Goal: Task Accomplishment & Management: Complete application form

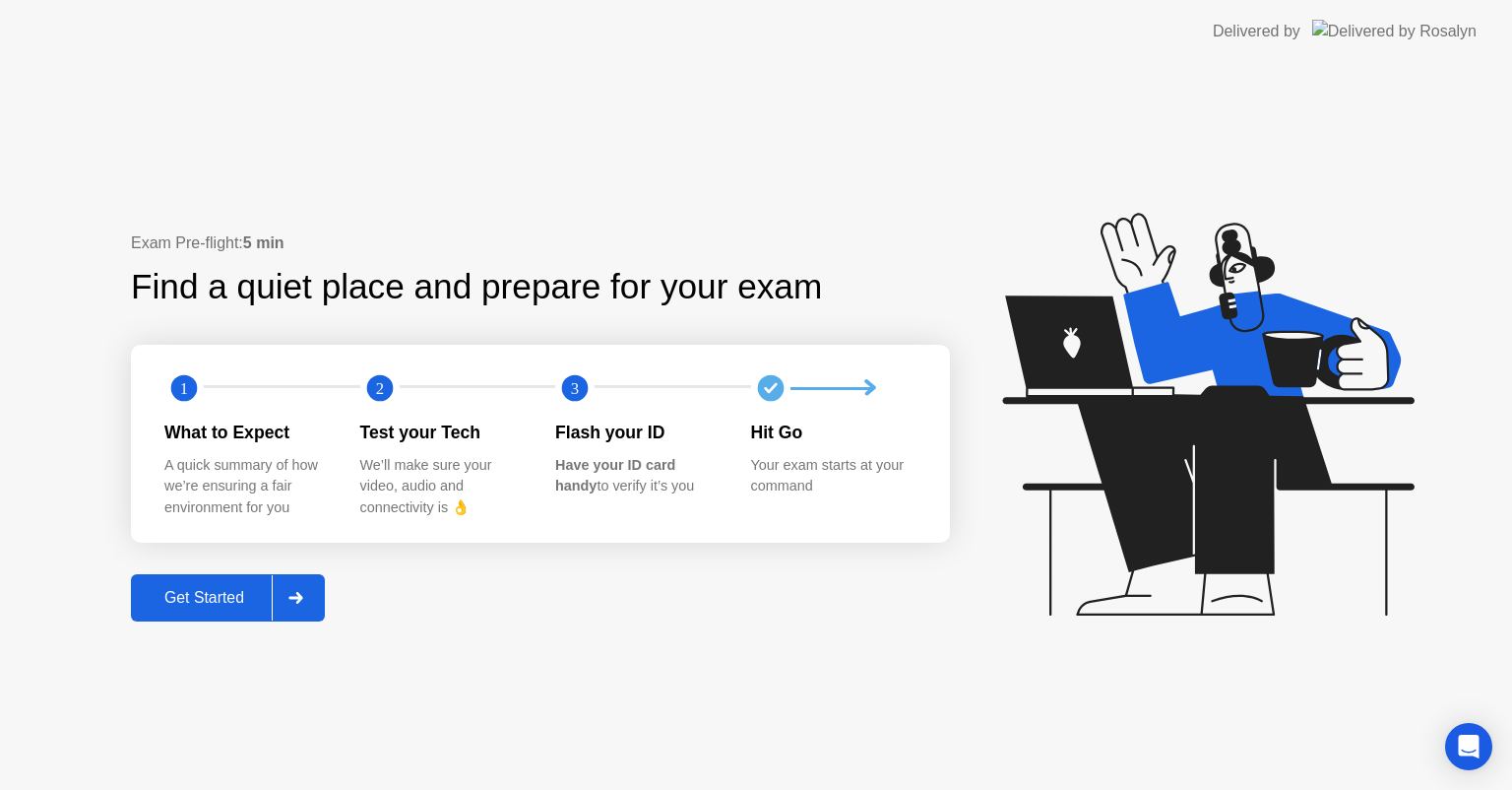
click at [181, 604] on div "Get Started" at bounding box center [204, 597] width 135 height 18
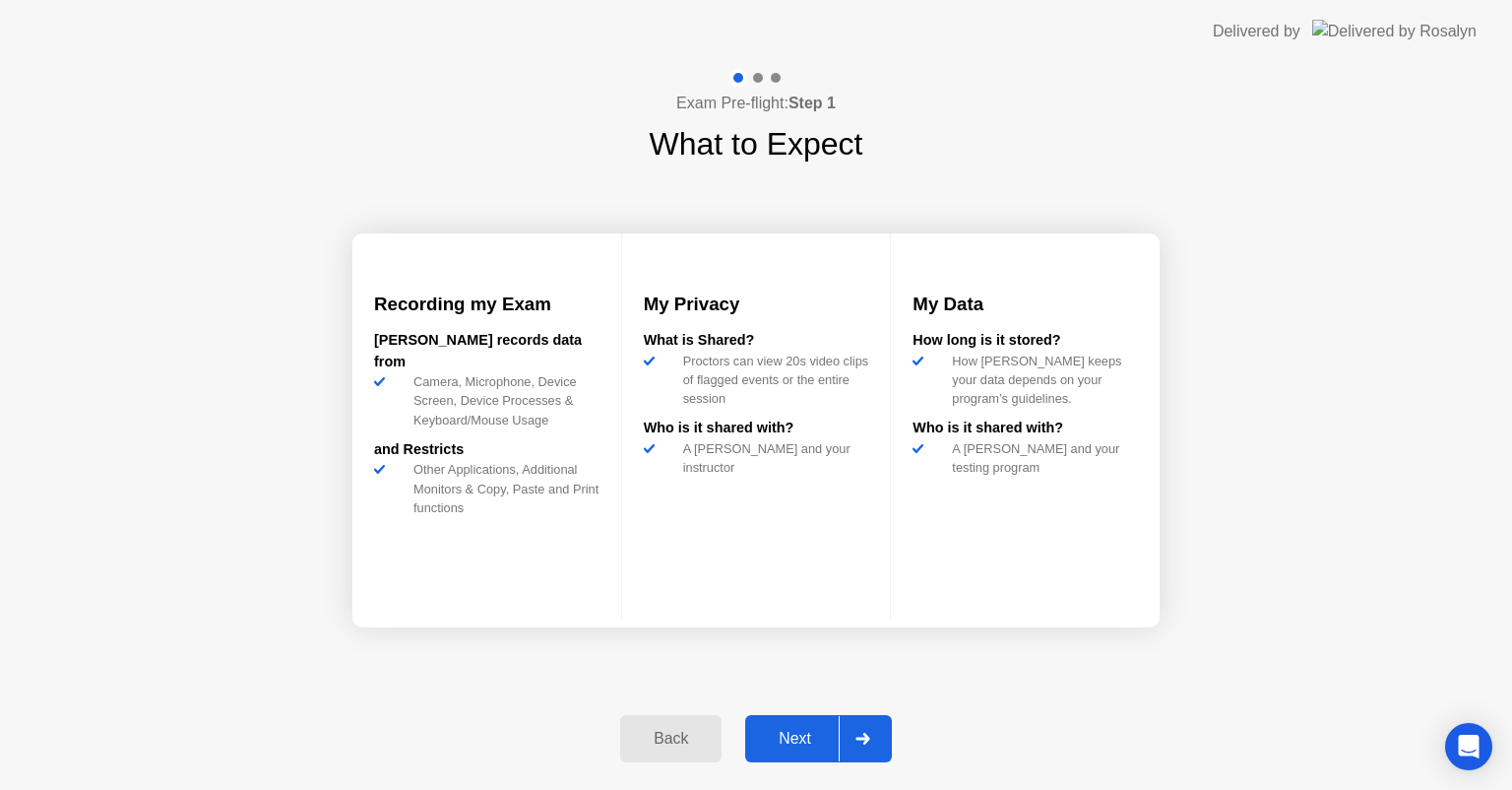
click at [812, 737] on div "Next" at bounding box center [794, 739] width 88 height 18
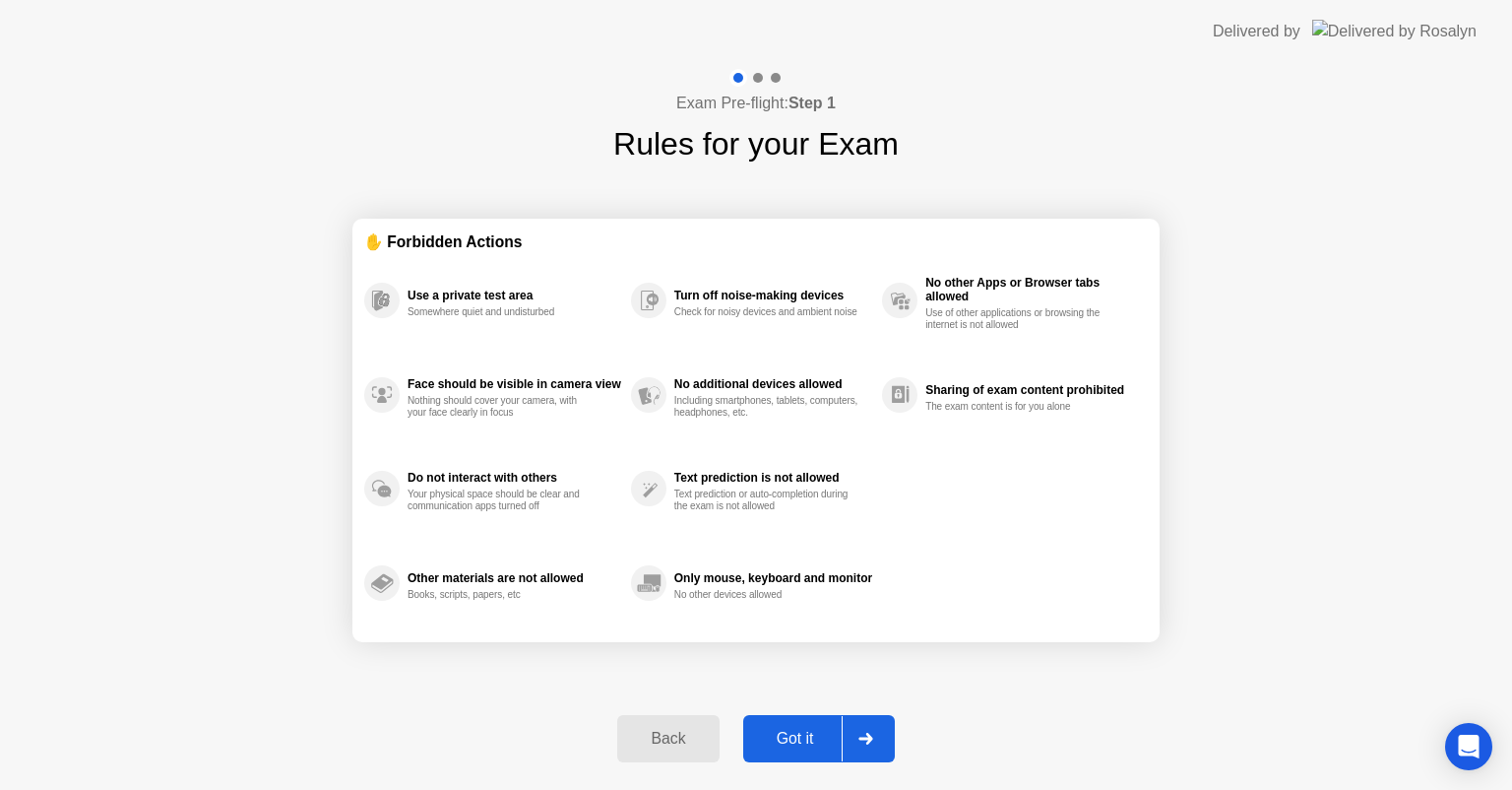
click at [812, 737] on div "Got it" at bounding box center [795, 739] width 93 height 18
select select "**********"
select select "*******"
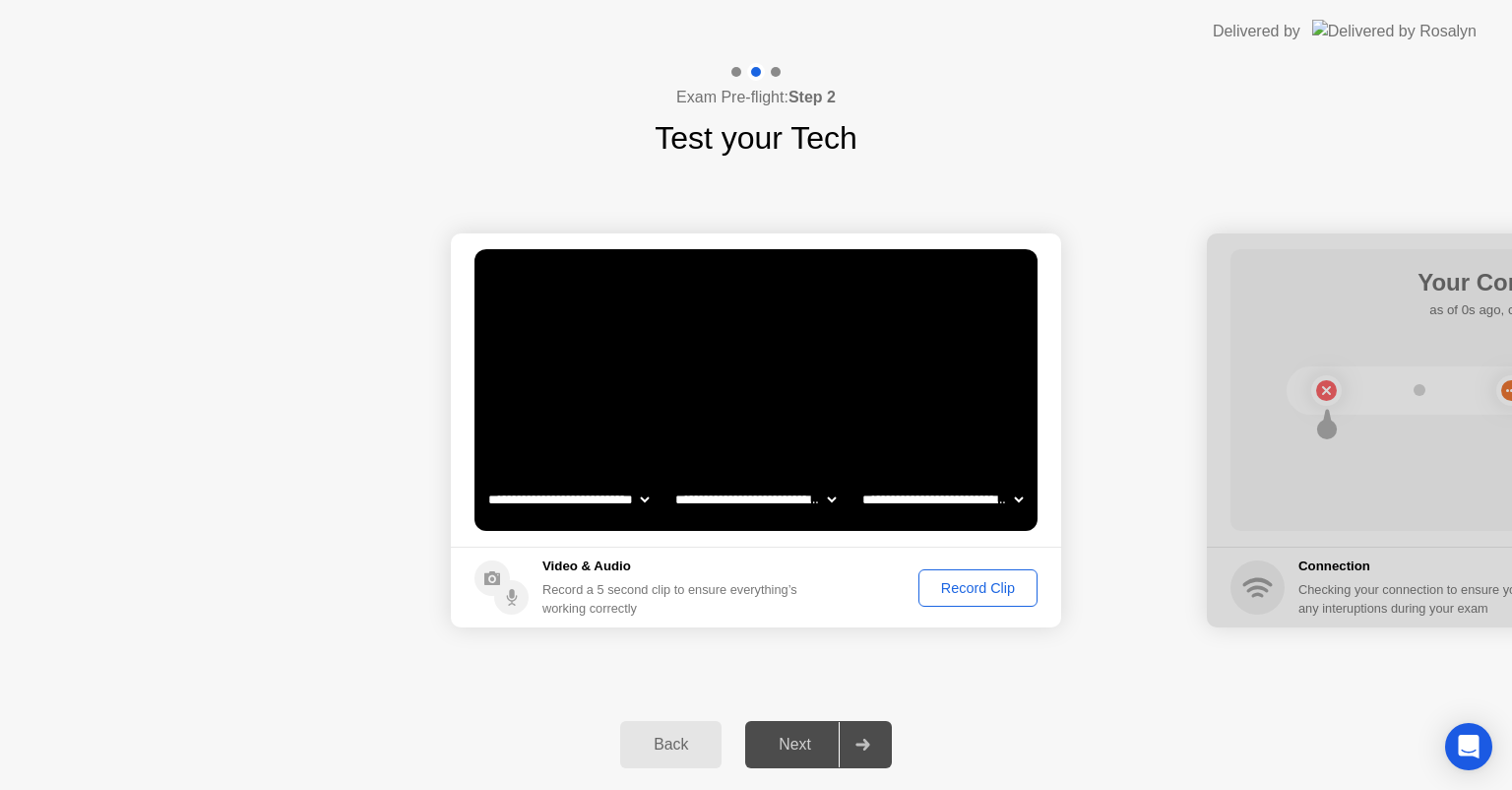
click at [976, 591] on div "Record Clip" at bounding box center [978, 589] width 106 height 16
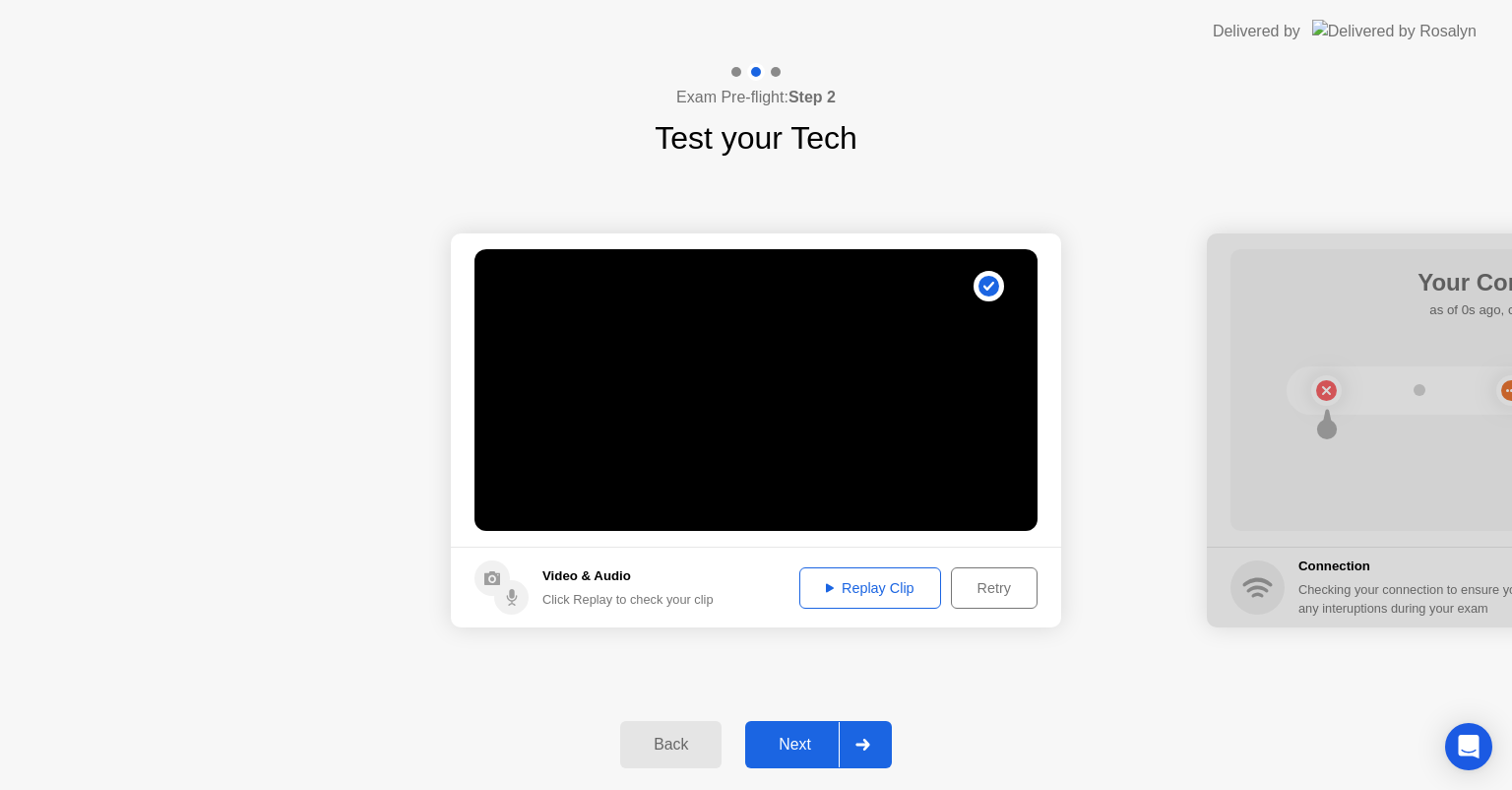
click at [807, 737] on div "Next" at bounding box center [794, 745] width 88 height 18
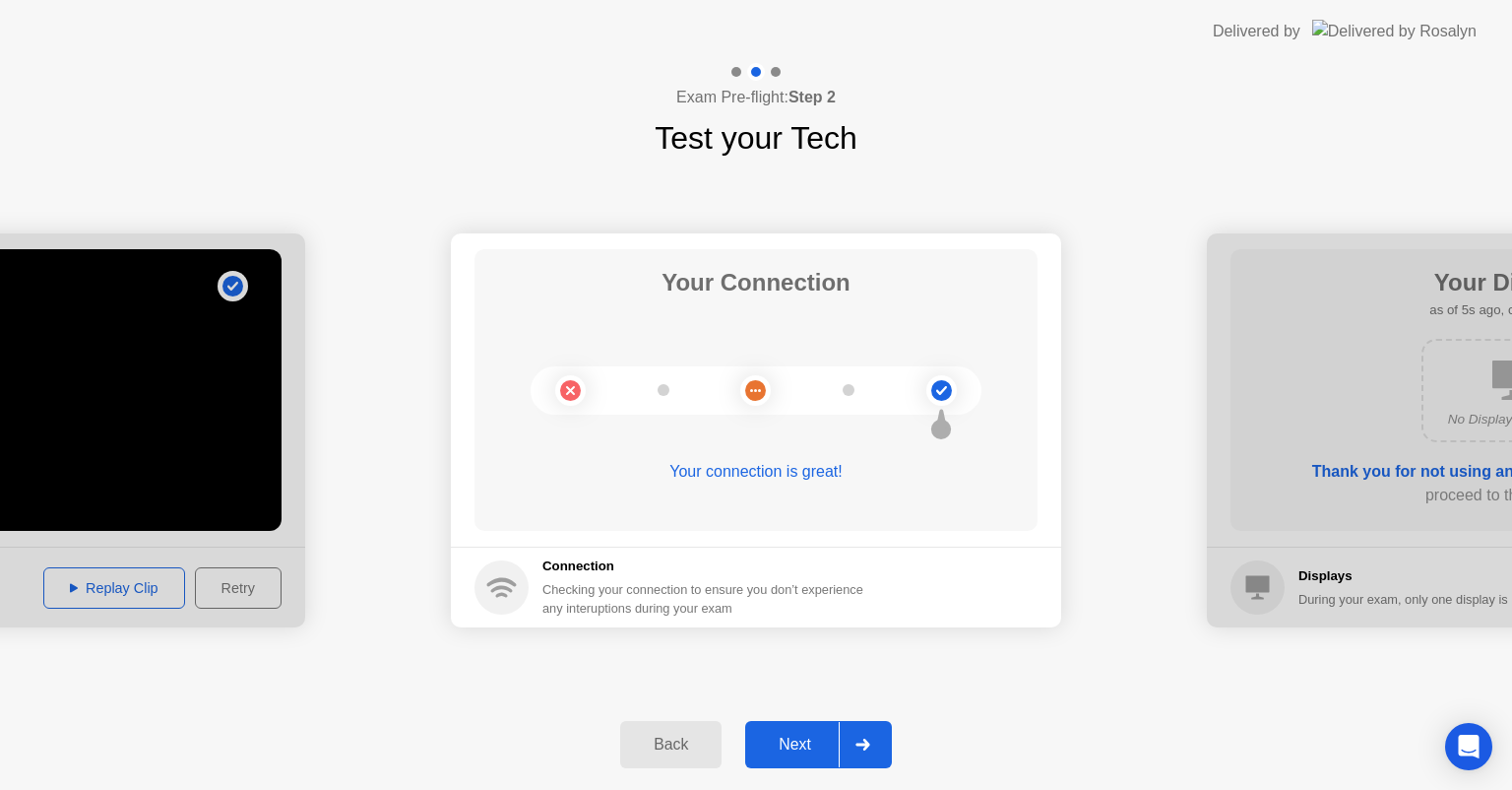
click at [807, 737] on div "Next" at bounding box center [794, 745] width 88 height 18
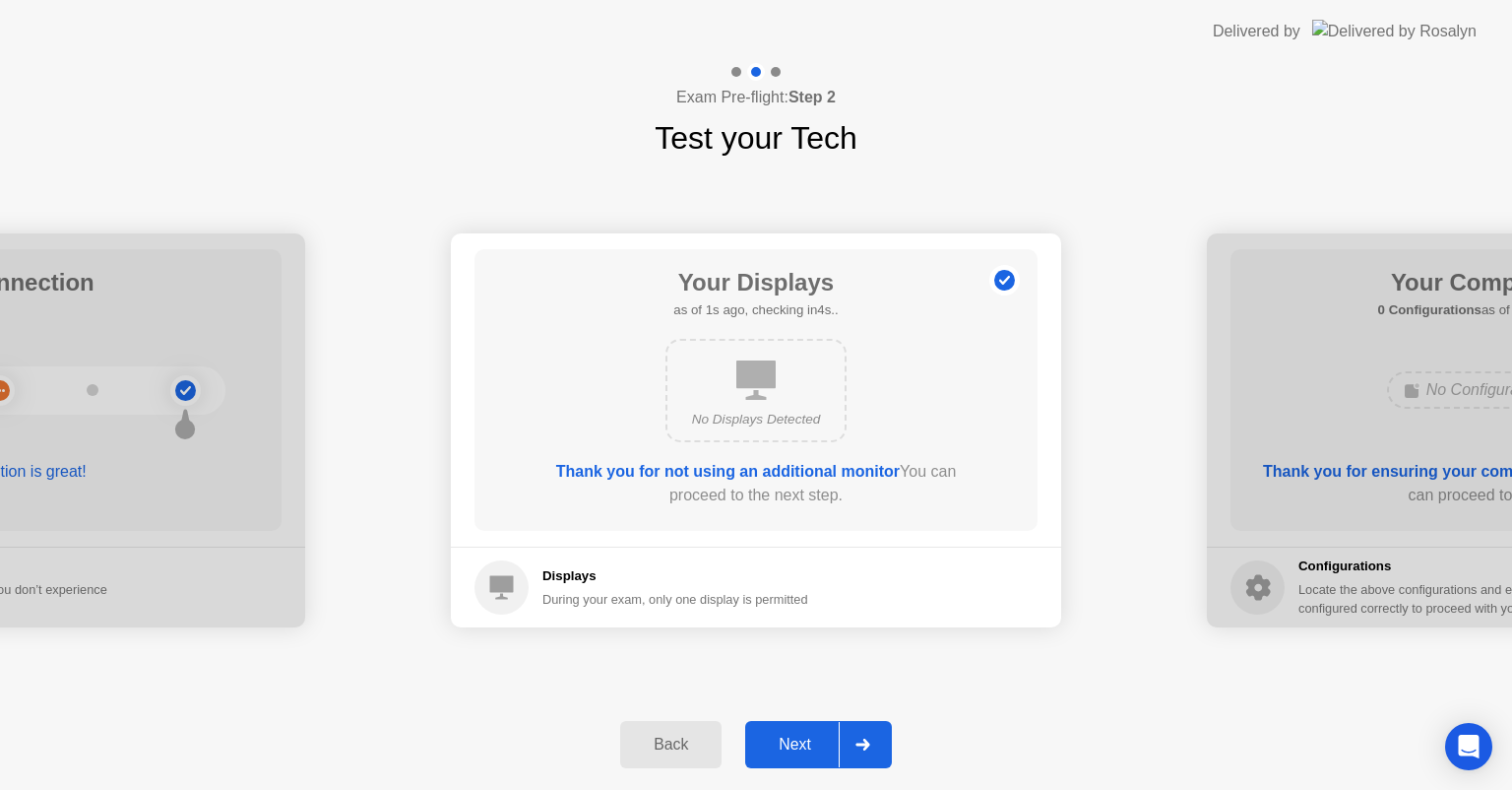
click at [807, 737] on div "Next" at bounding box center [794, 745] width 88 height 18
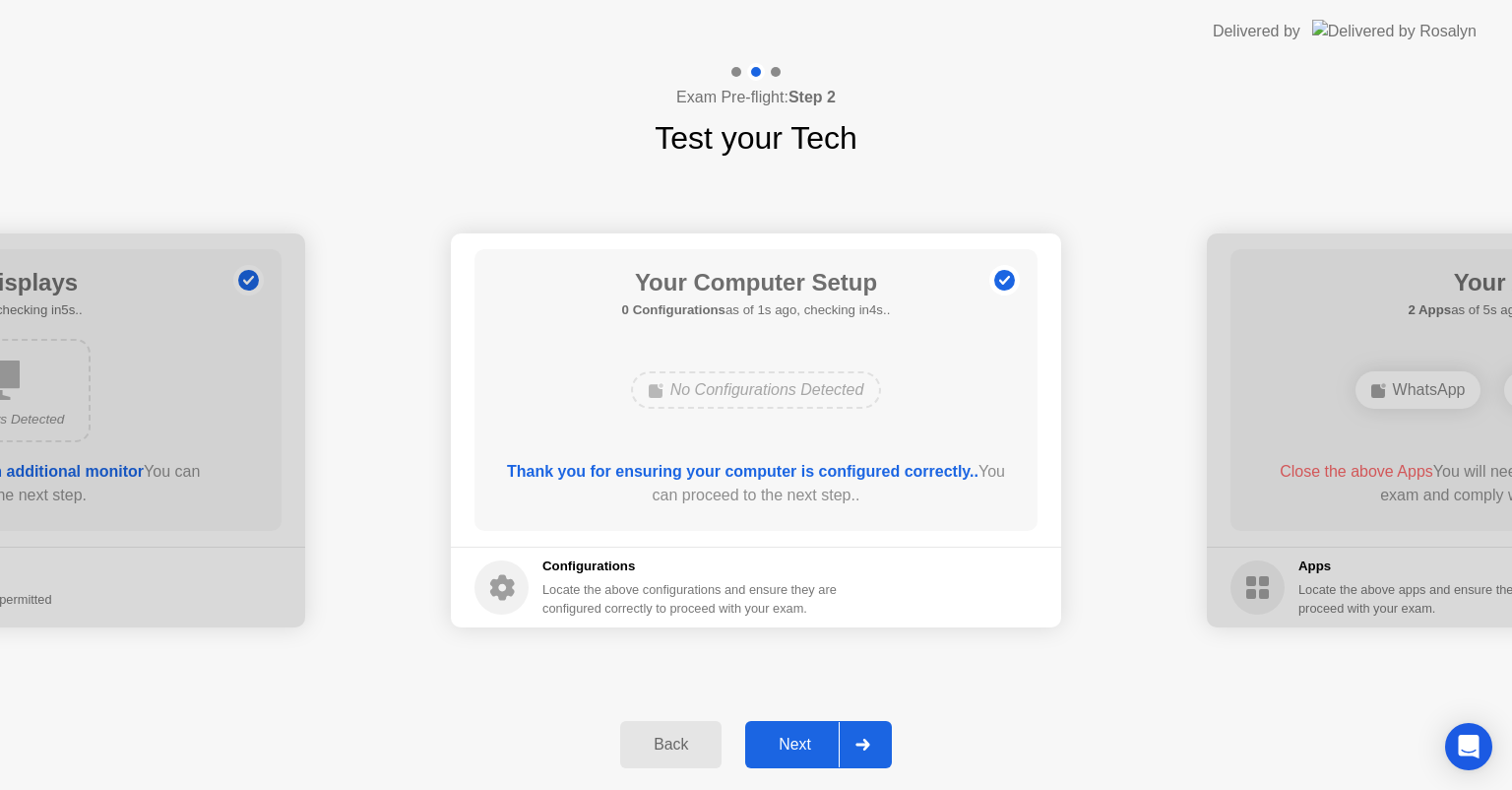
click at [807, 737] on div "Next" at bounding box center [794, 745] width 88 height 18
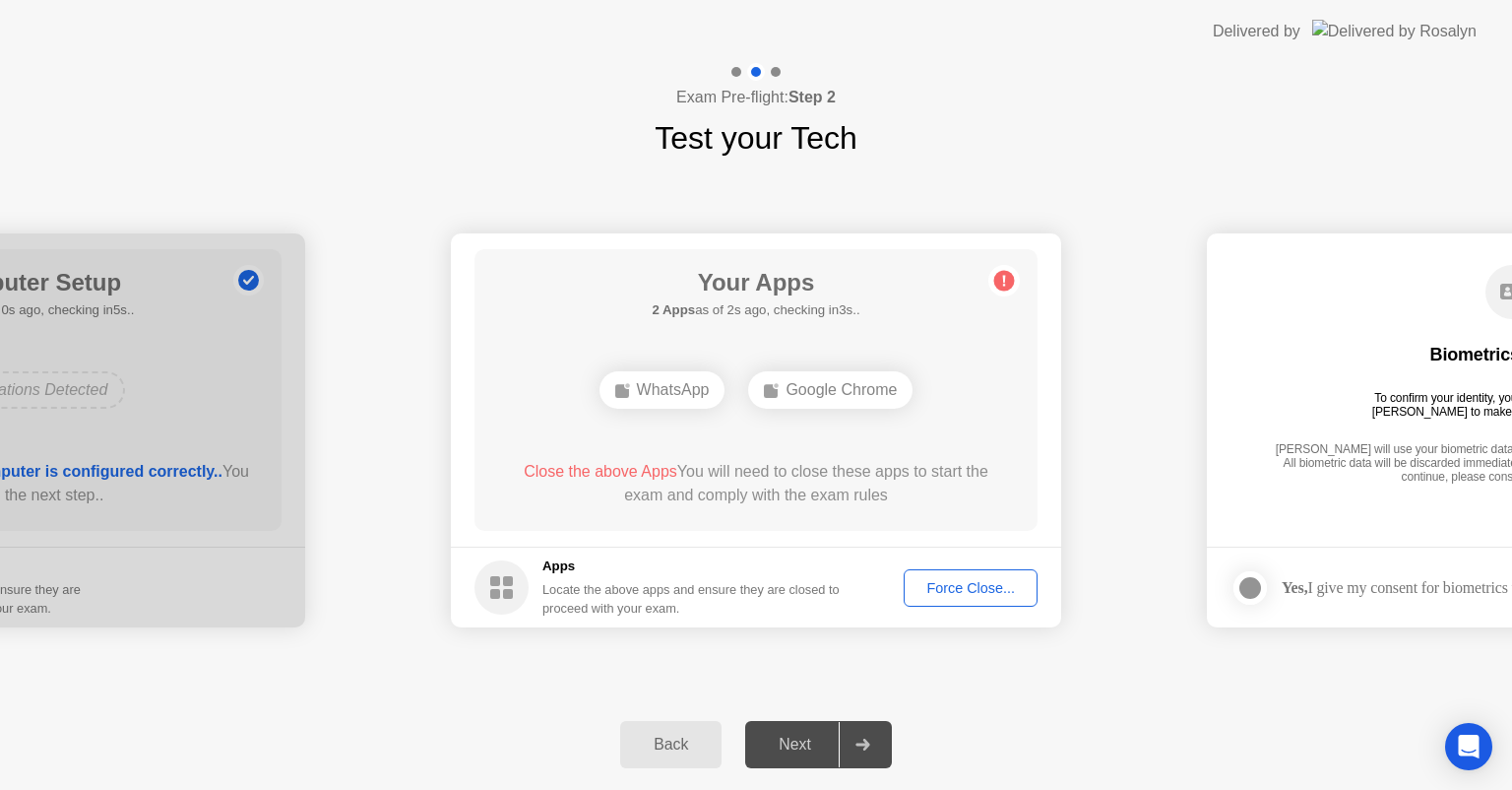
click at [960, 584] on div "Force Close..." at bounding box center [971, 589] width 120 height 16
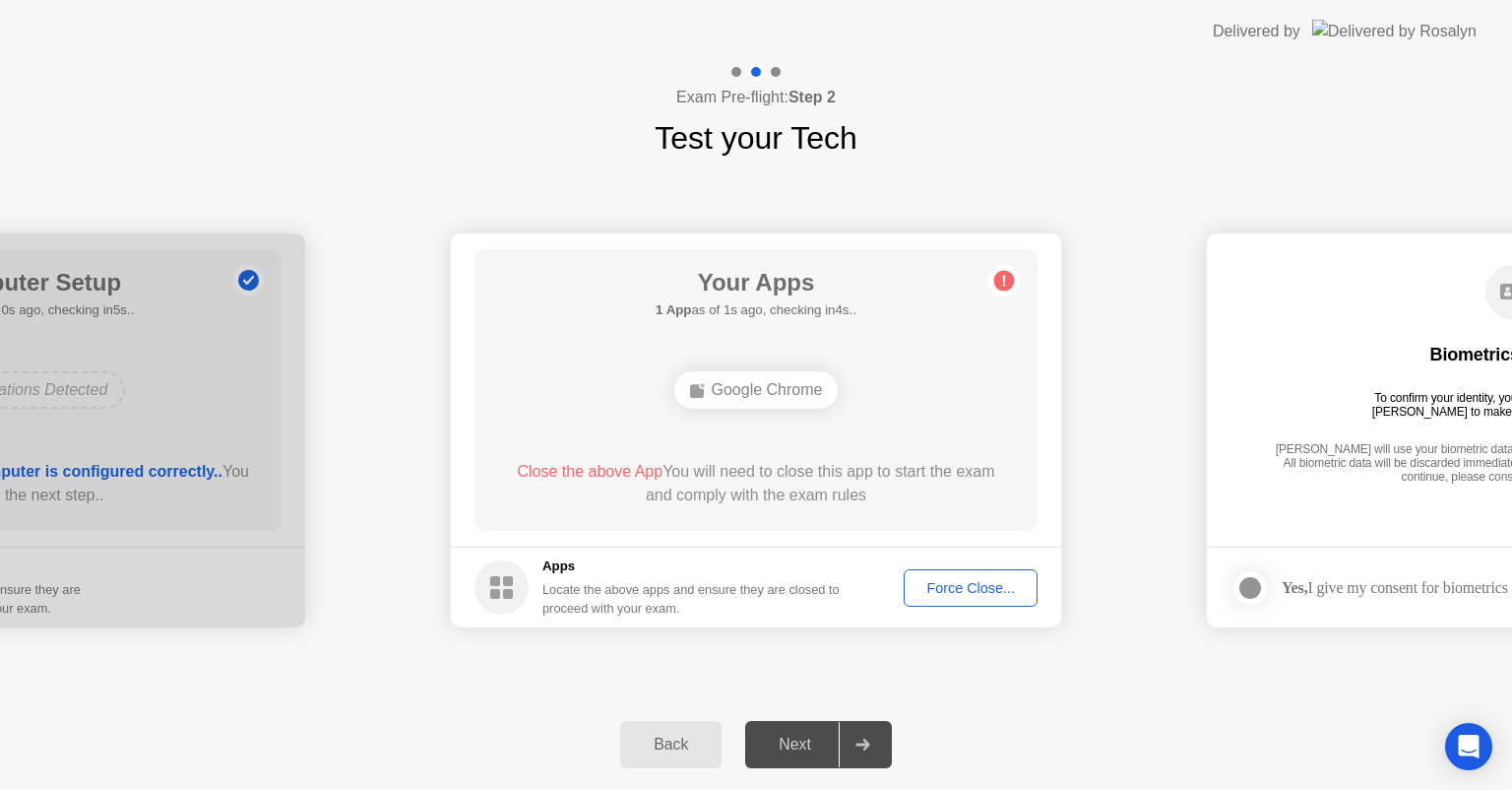
click at [968, 584] on div "Force Close..." at bounding box center [971, 589] width 120 height 16
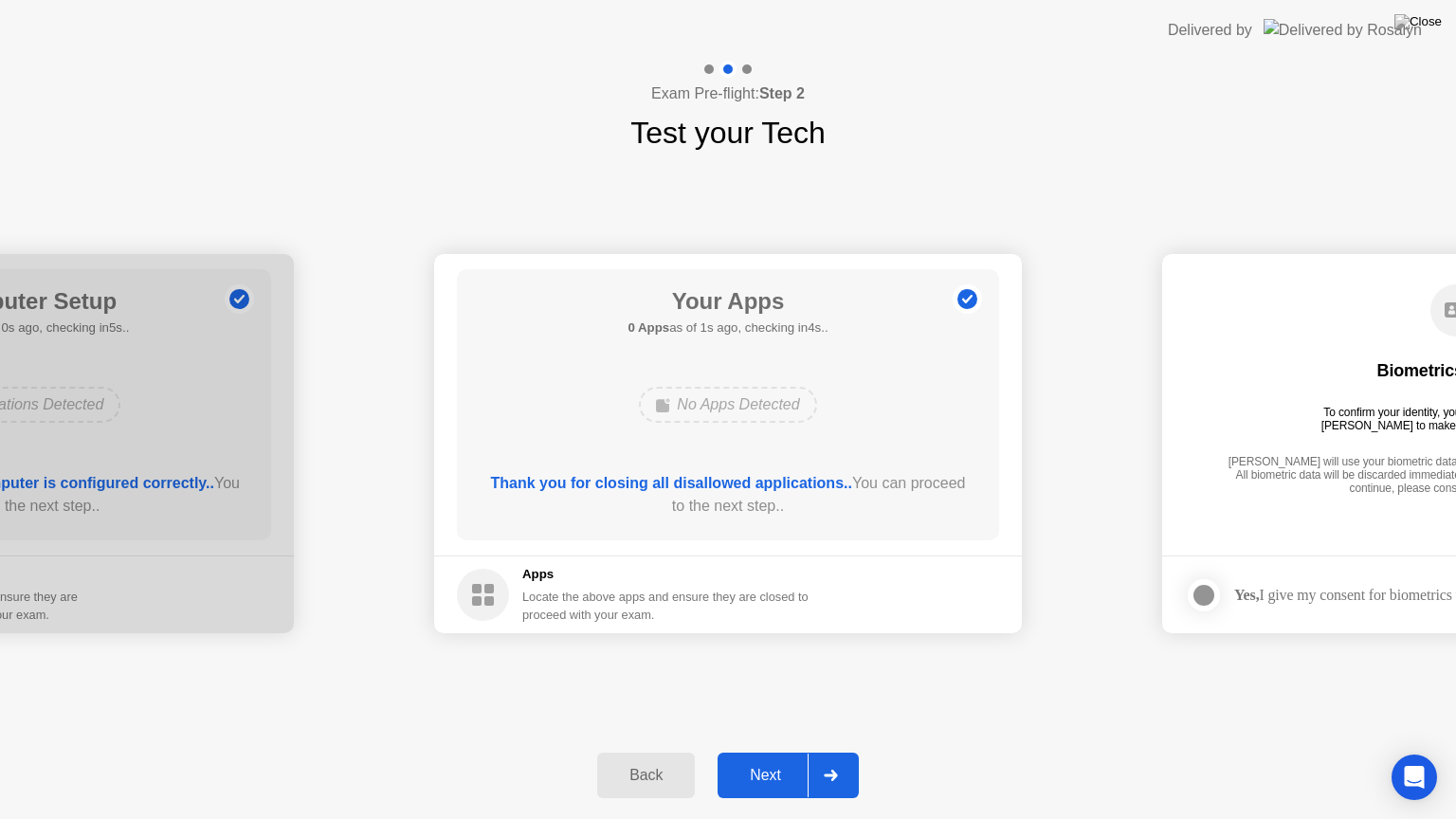
click at [766, 759] on div "Next" at bounding box center [765, 775] width 85 height 17
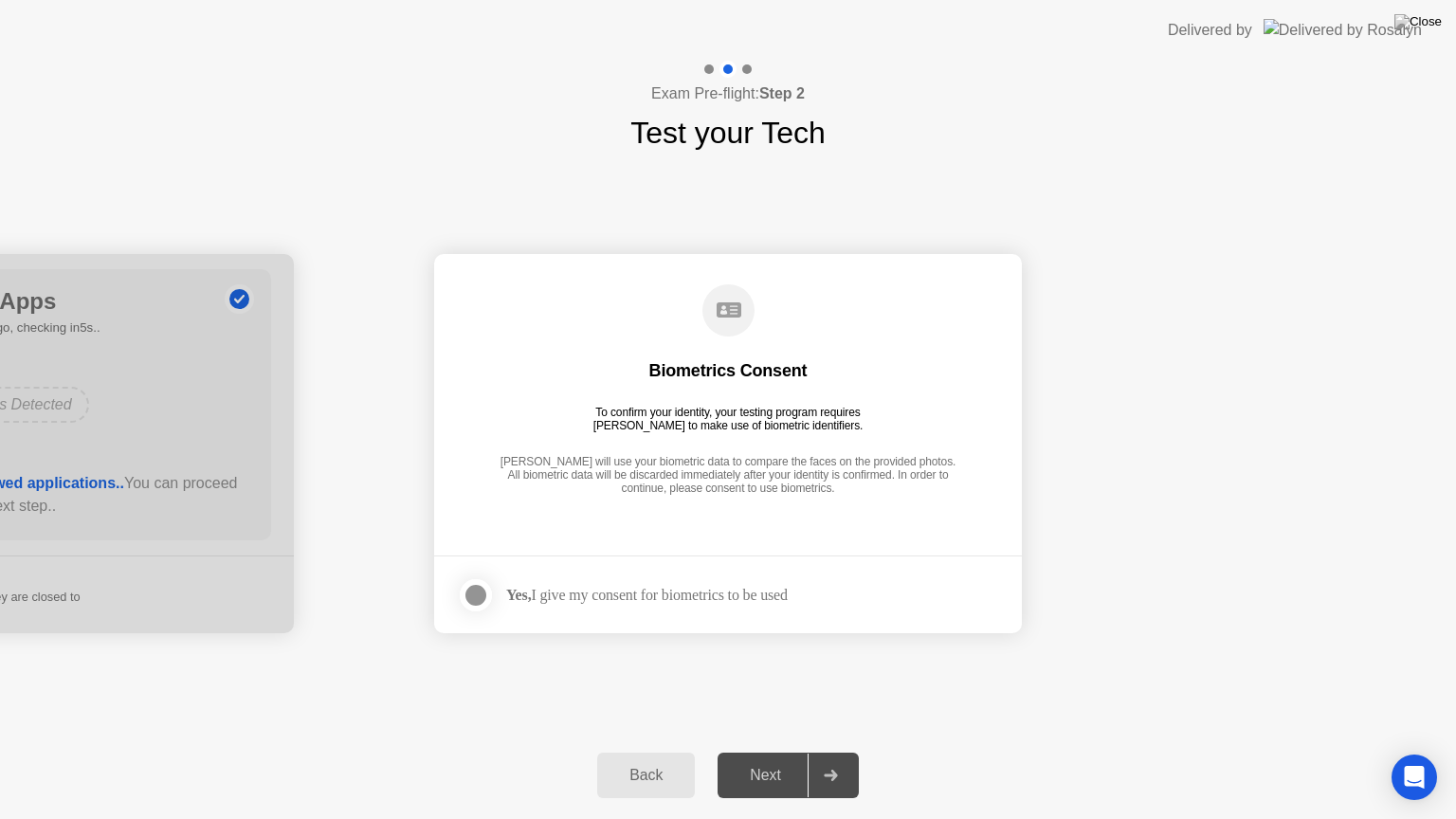
click at [474, 593] on div at bounding box center [476, 595] width 23 height 23
click at [758, 759] on div "Next" at bounding box center [765, 775] width 85 height 17
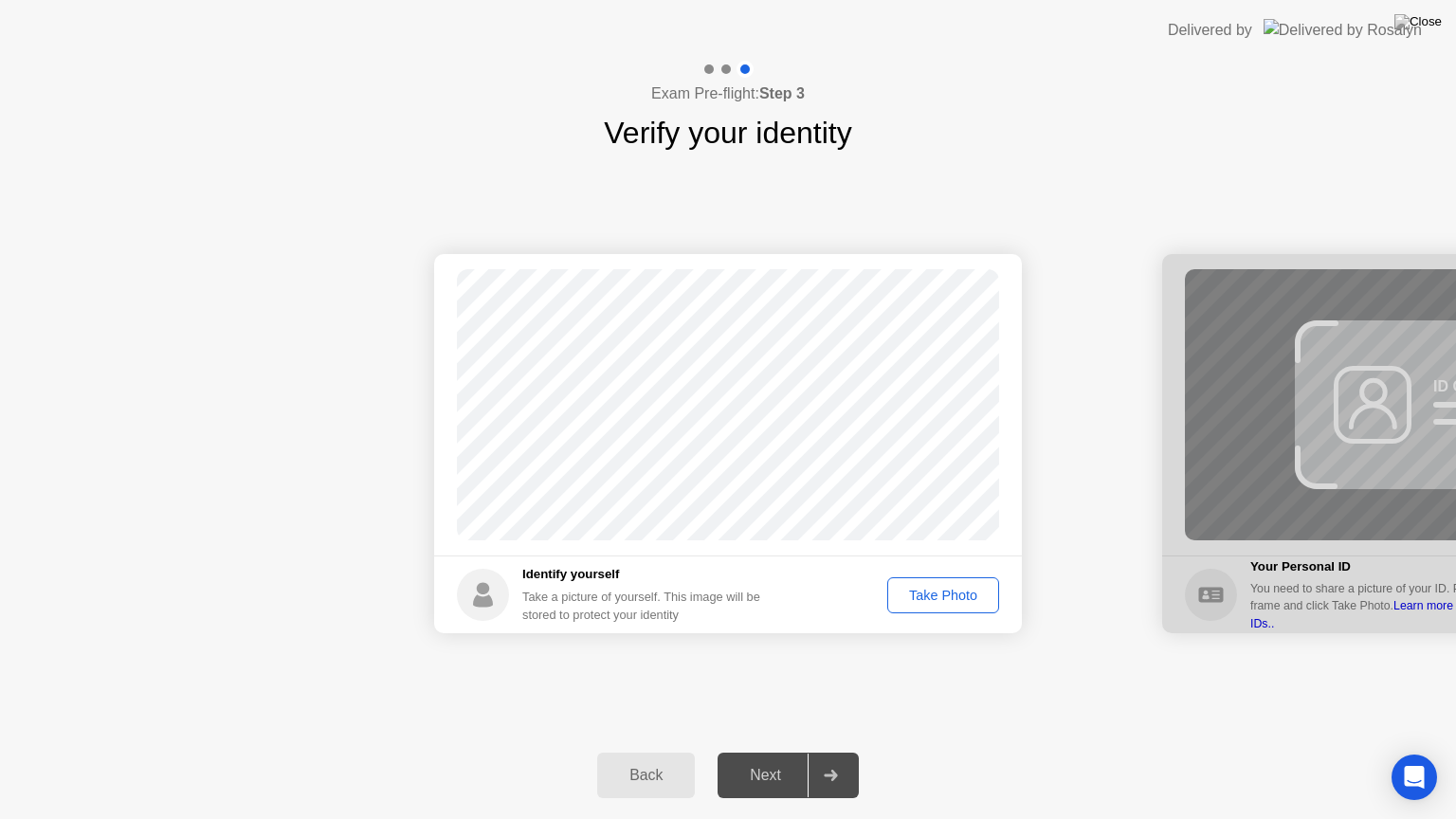
click at [948, 599] on div "Take Photo" at bounding box center [944, 595] width 99 height 15
click at [785, 759] on div "Next" at bounding box center [765, 775] width 85 height 17
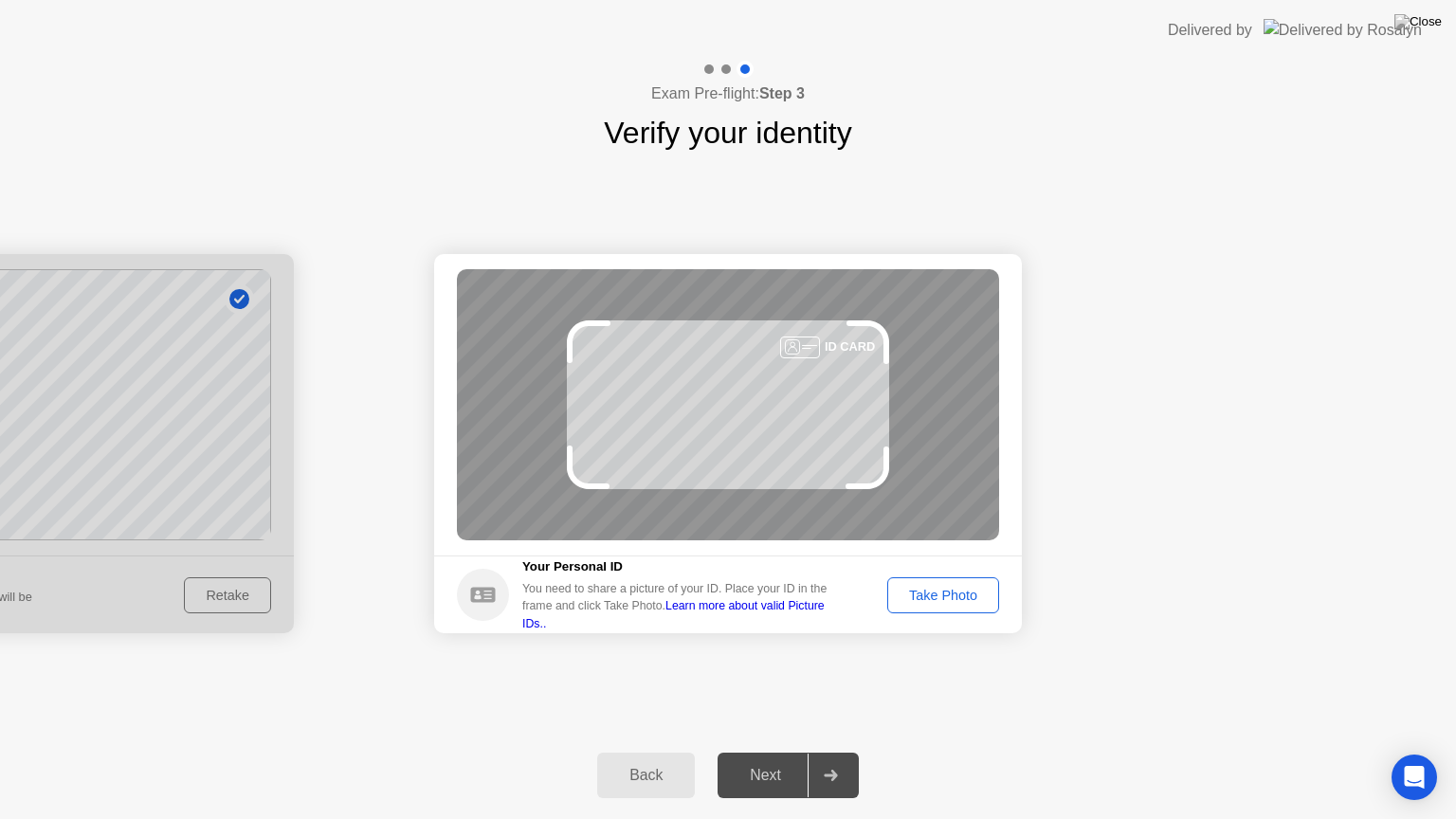
click at [936, 595] on div "Take Photo" at bounding box center [944, 595] width 99 height 15
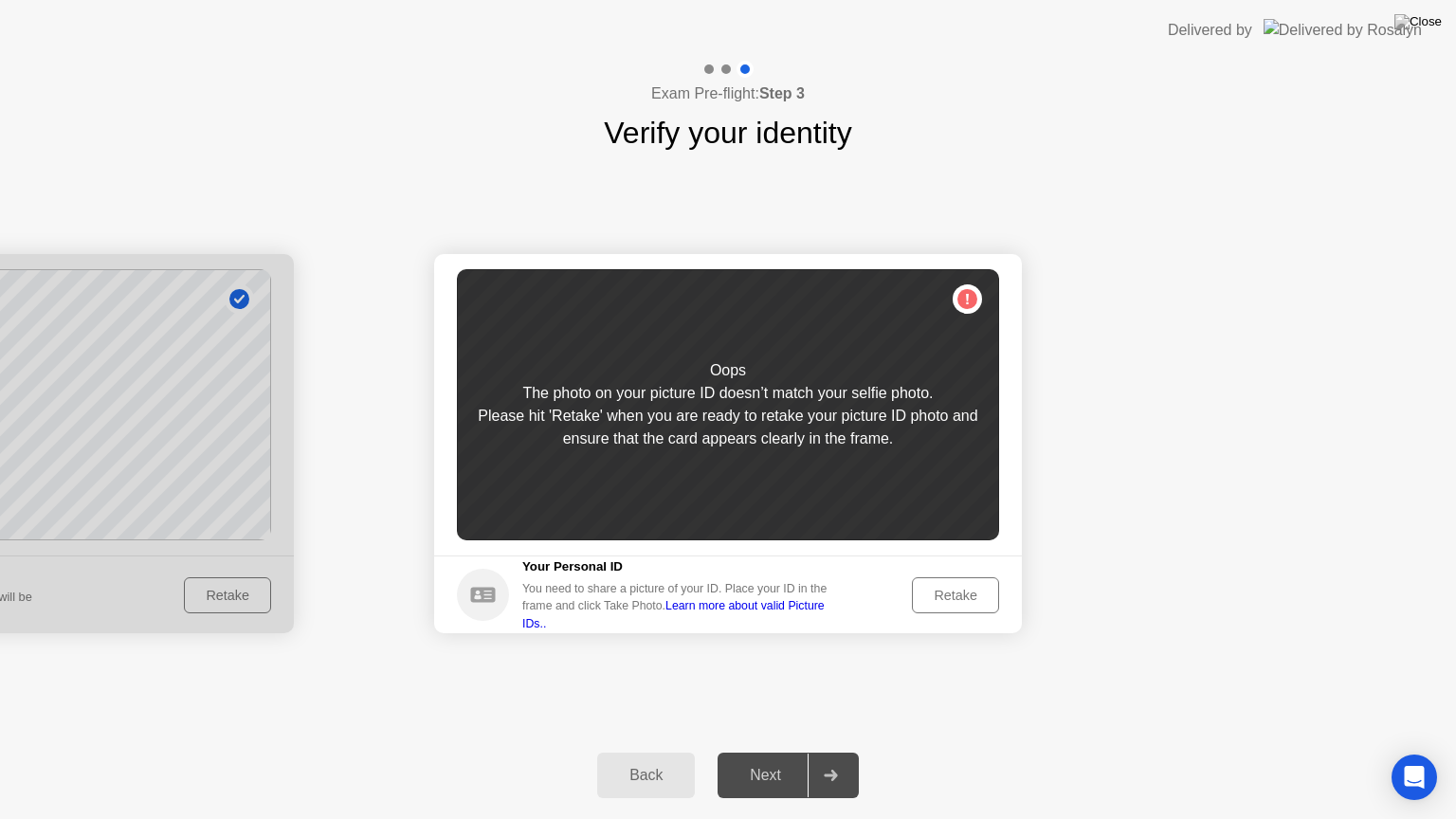
click at [974, 587] on div "Retake" at bounding box center [956, 595] width 74 height 15
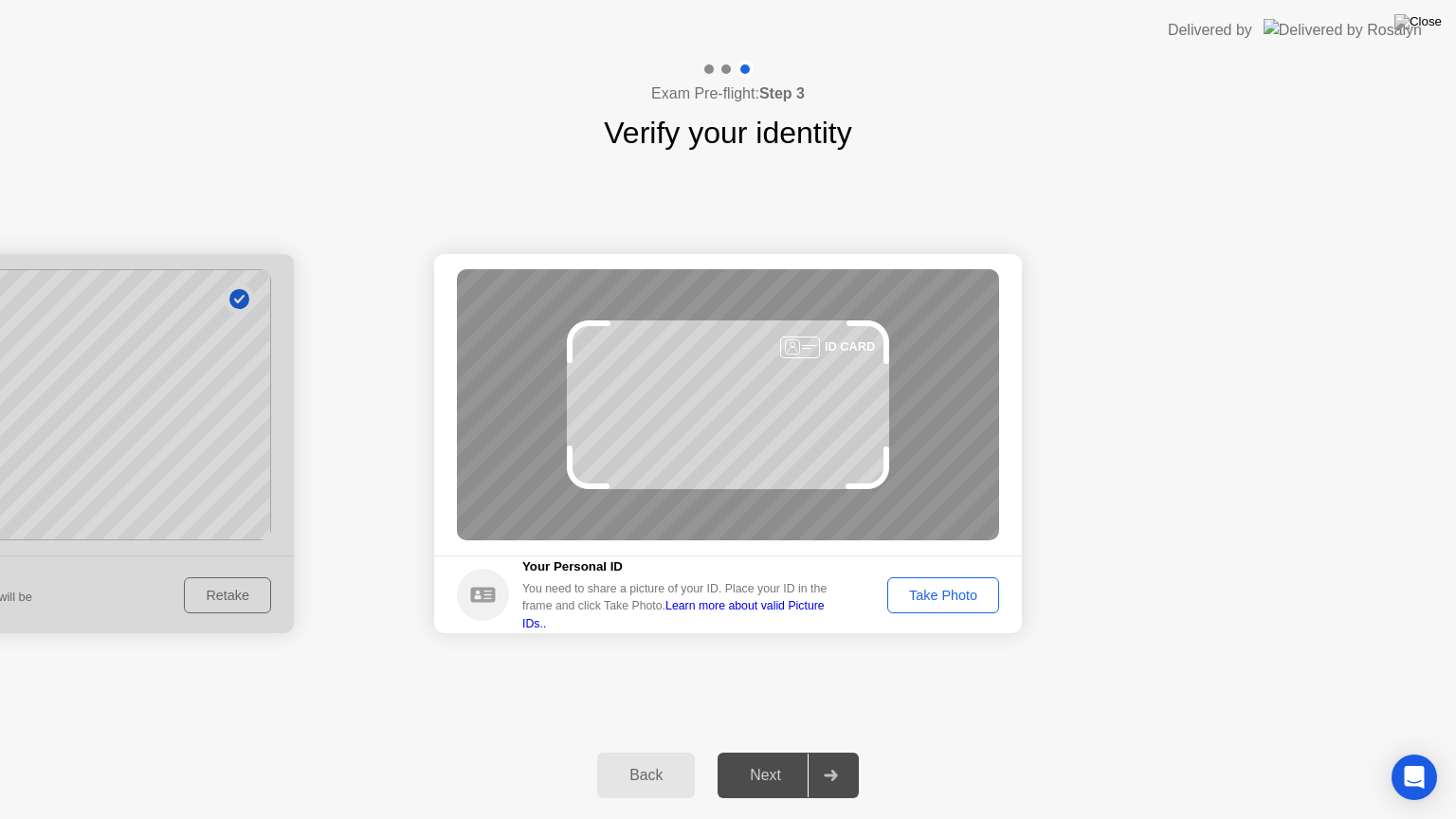
click at [974, 587] on div "Take Photo" at bounding box center [944, 595] width 99 height 15
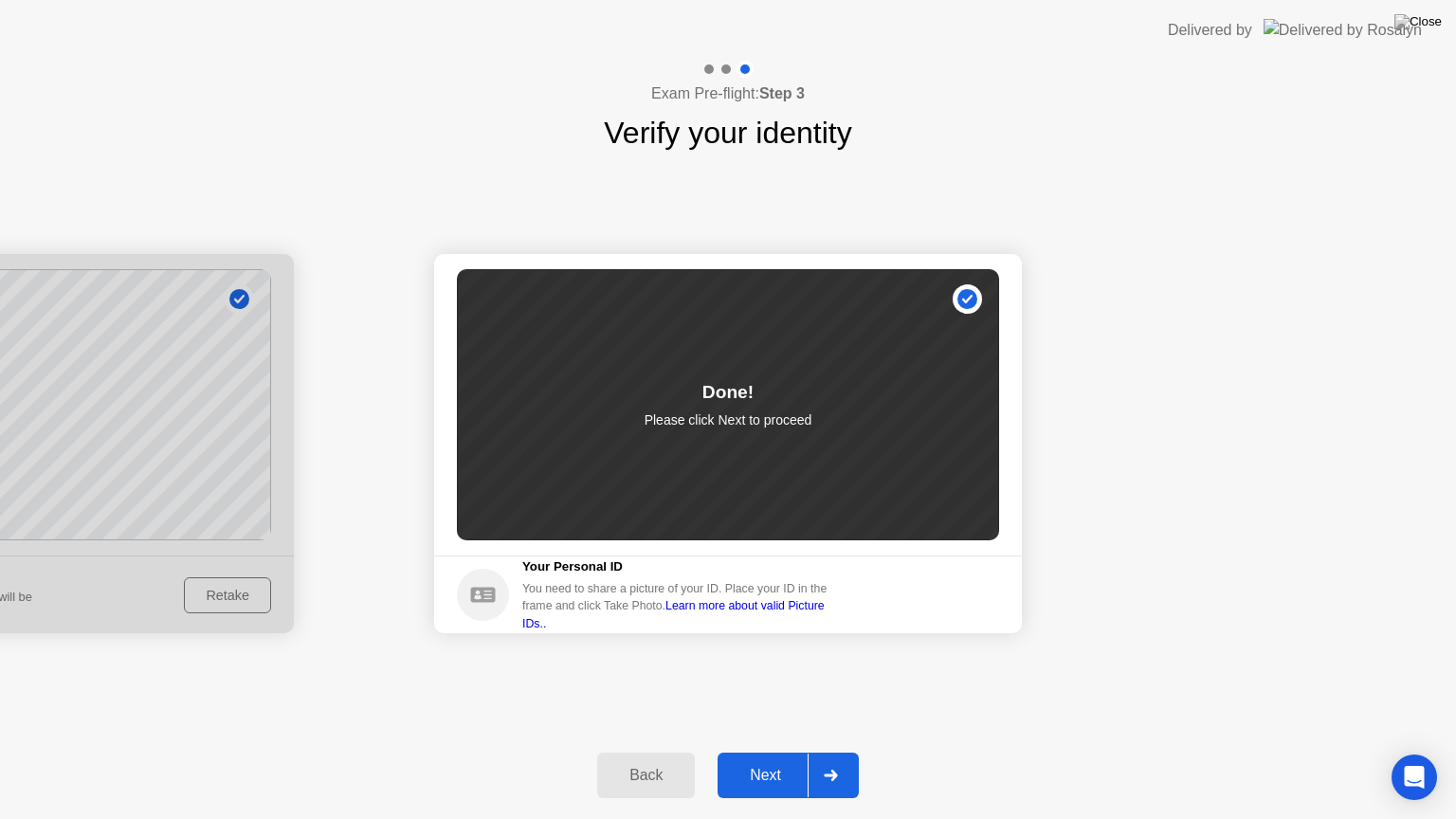
click at [780, 759] on div "Next" at bounding box center [765, 775] width 85 height 17
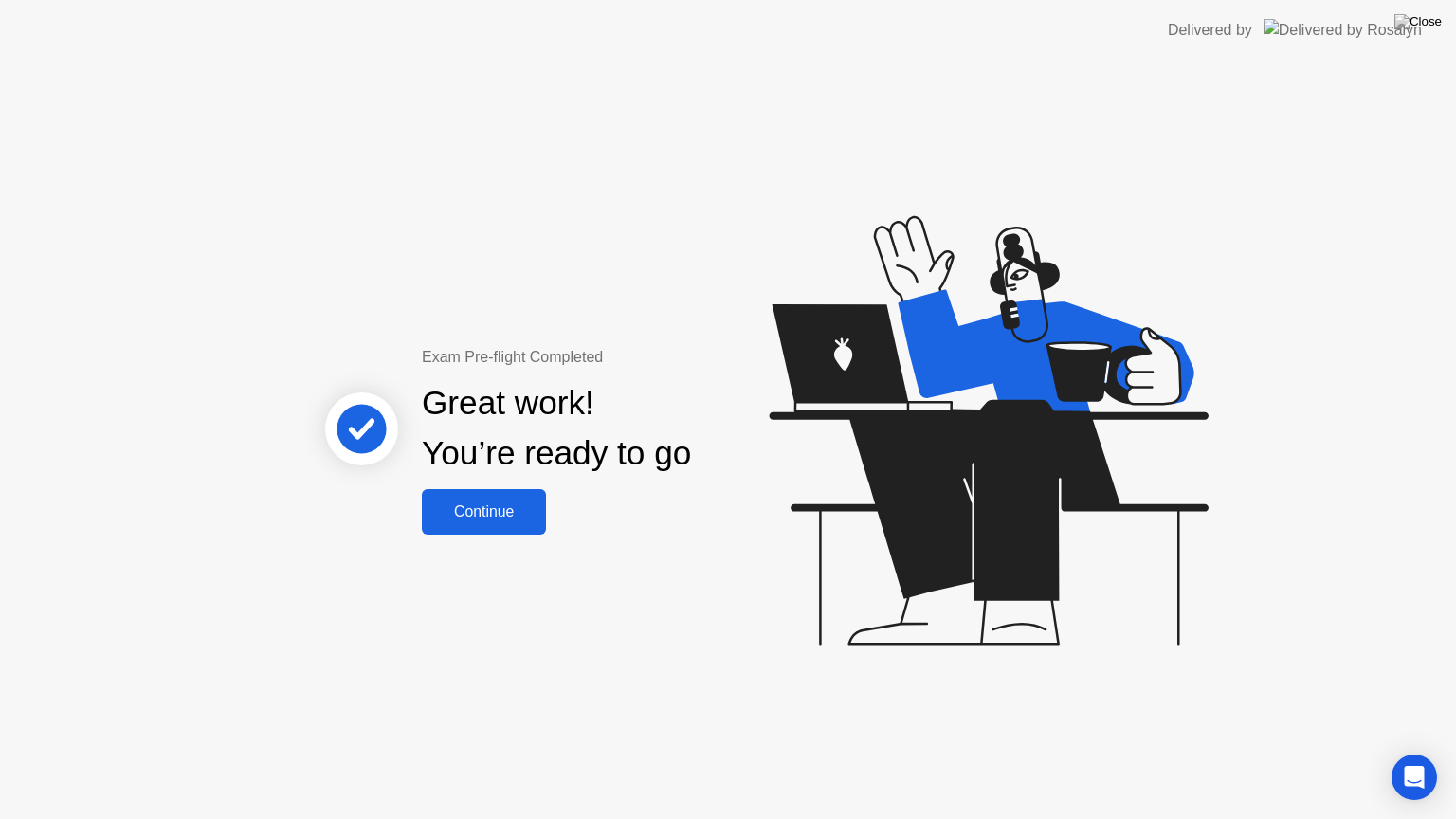
click at [457, 493] on button "Continue" at bounding box center [484, 512] width 125 height 46
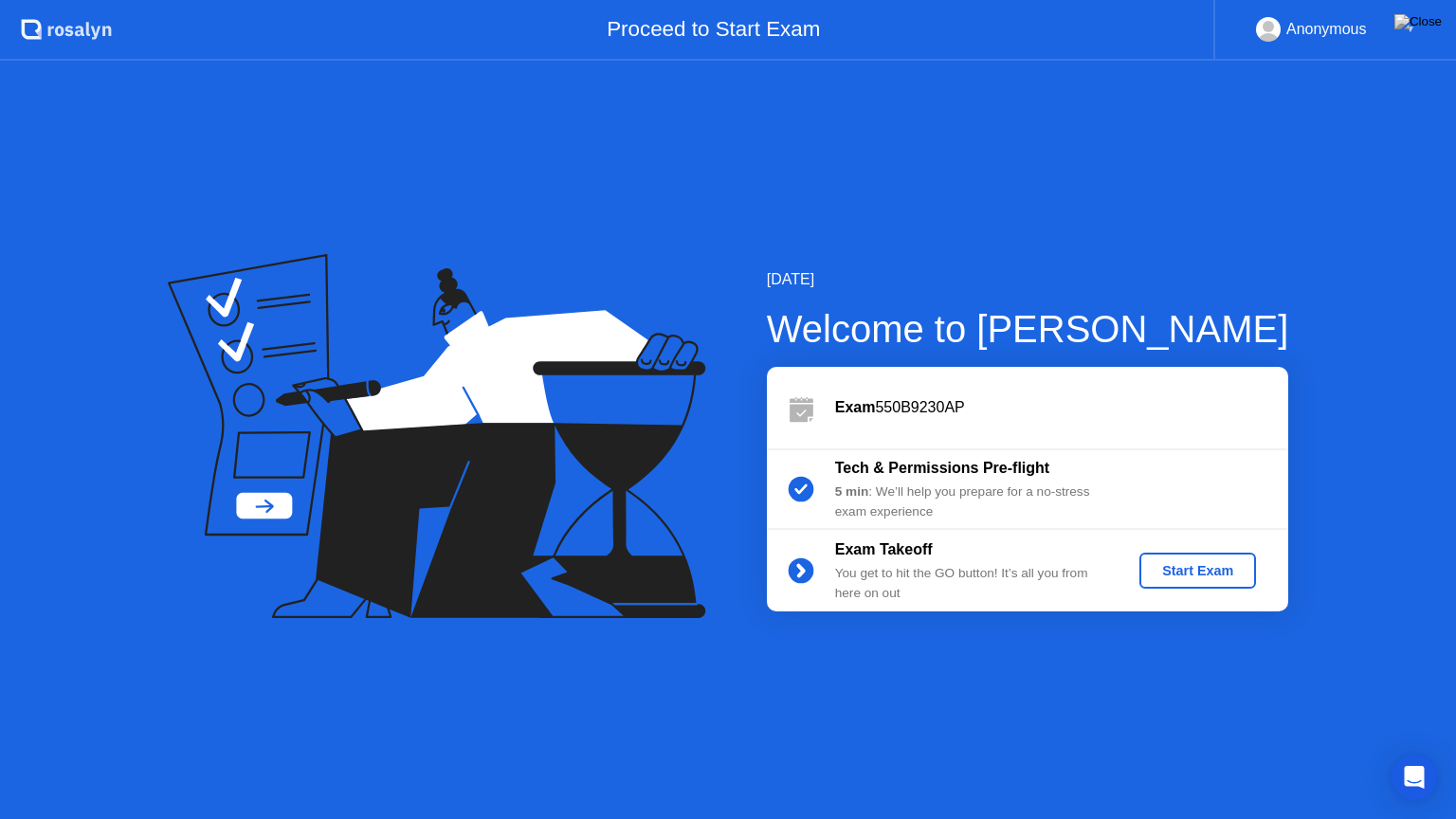
click at [1193, 574] on div "Start Exam" at bounding box center [1197, 571] width 102 height 15
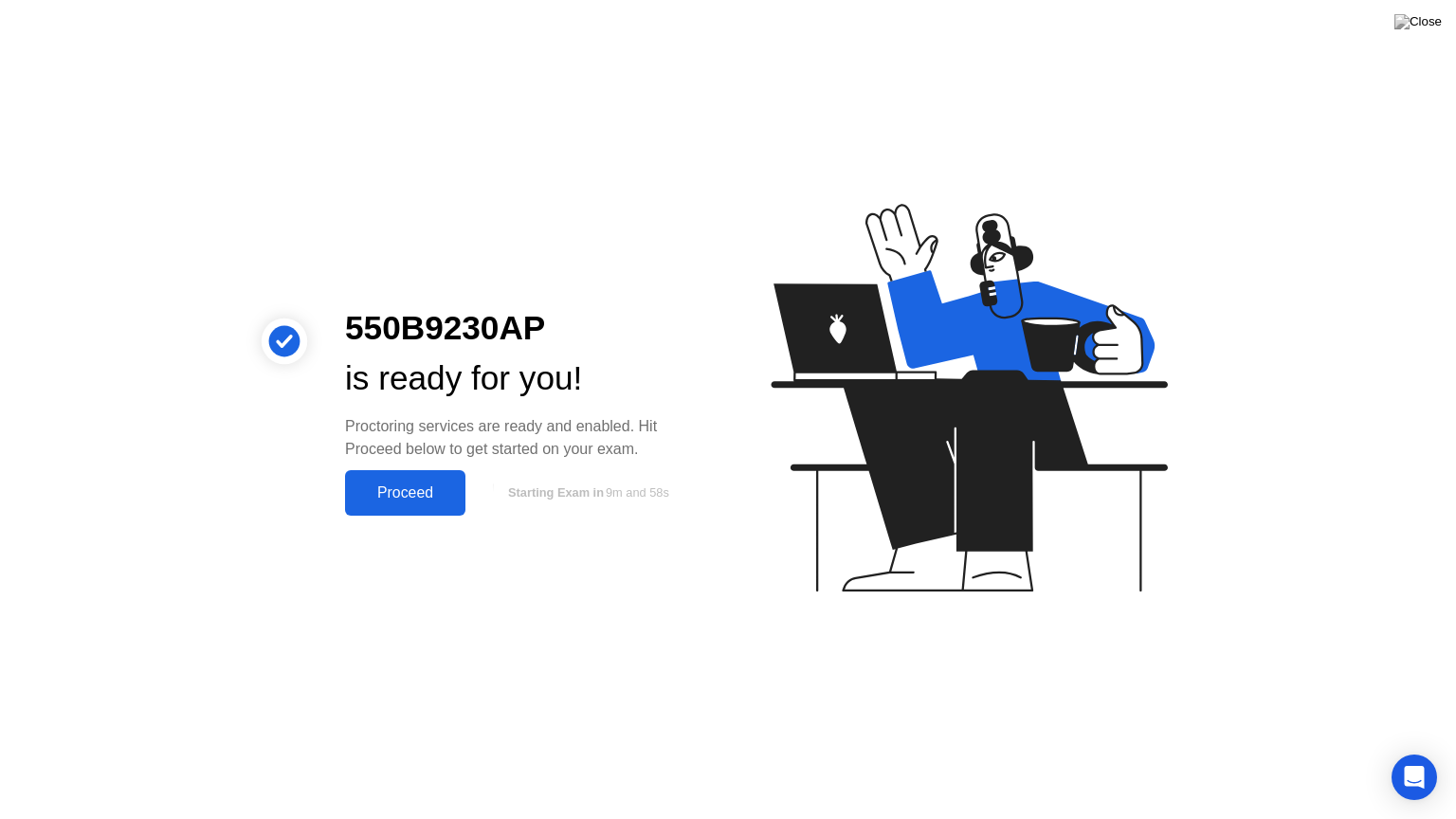
click at [429, 500] on div "Proceed" at bounding box center [405, 493] width 109 height 17
